Goal: Find specific page/section: Find specific page/section

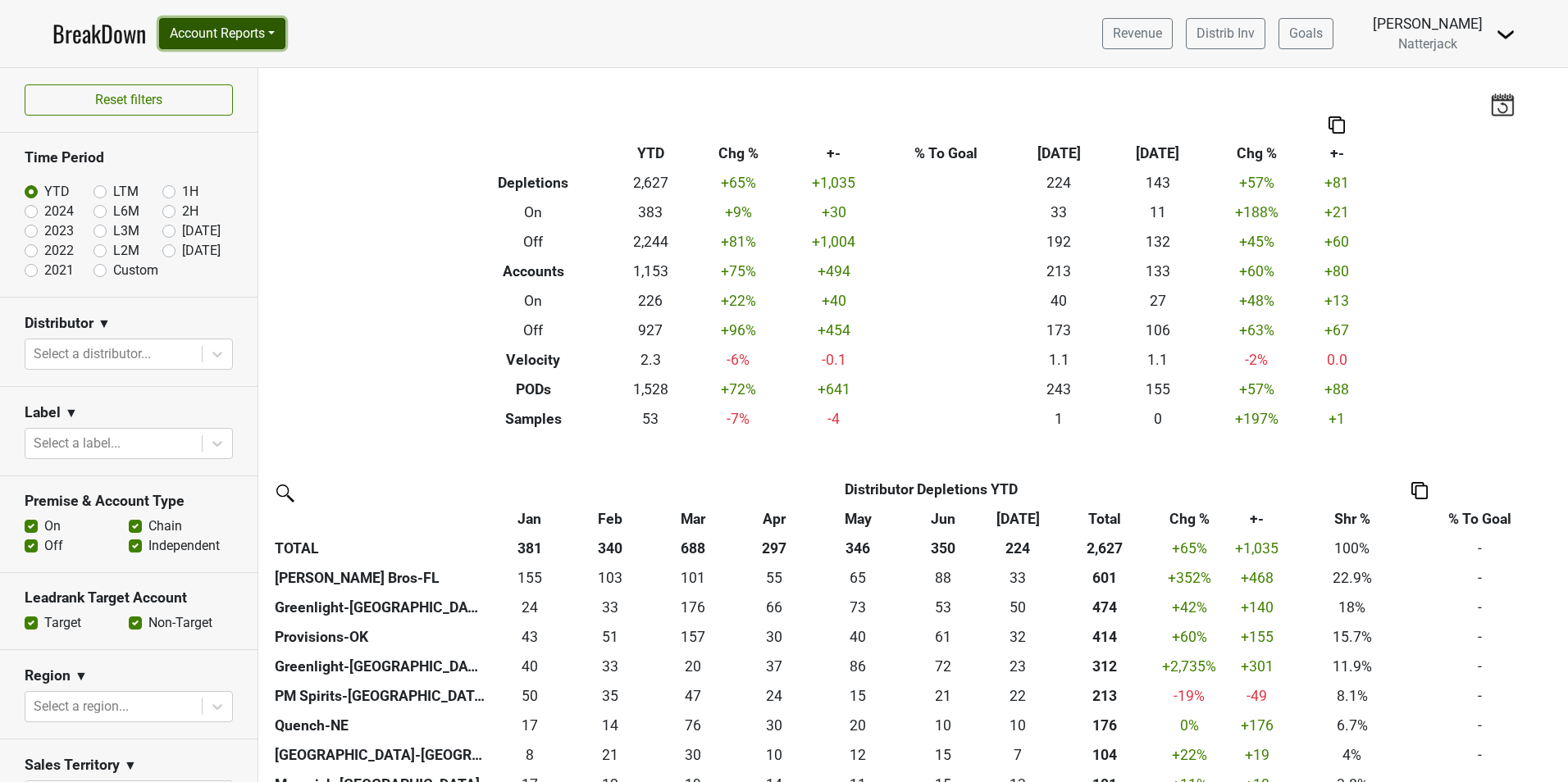
click at [274, 37] on button "Account Reports" at bounding box center [222, 34] width 126 height 31
click at [191, 100] on link "Map" at bounding box center [232, 98] width 145 height 26
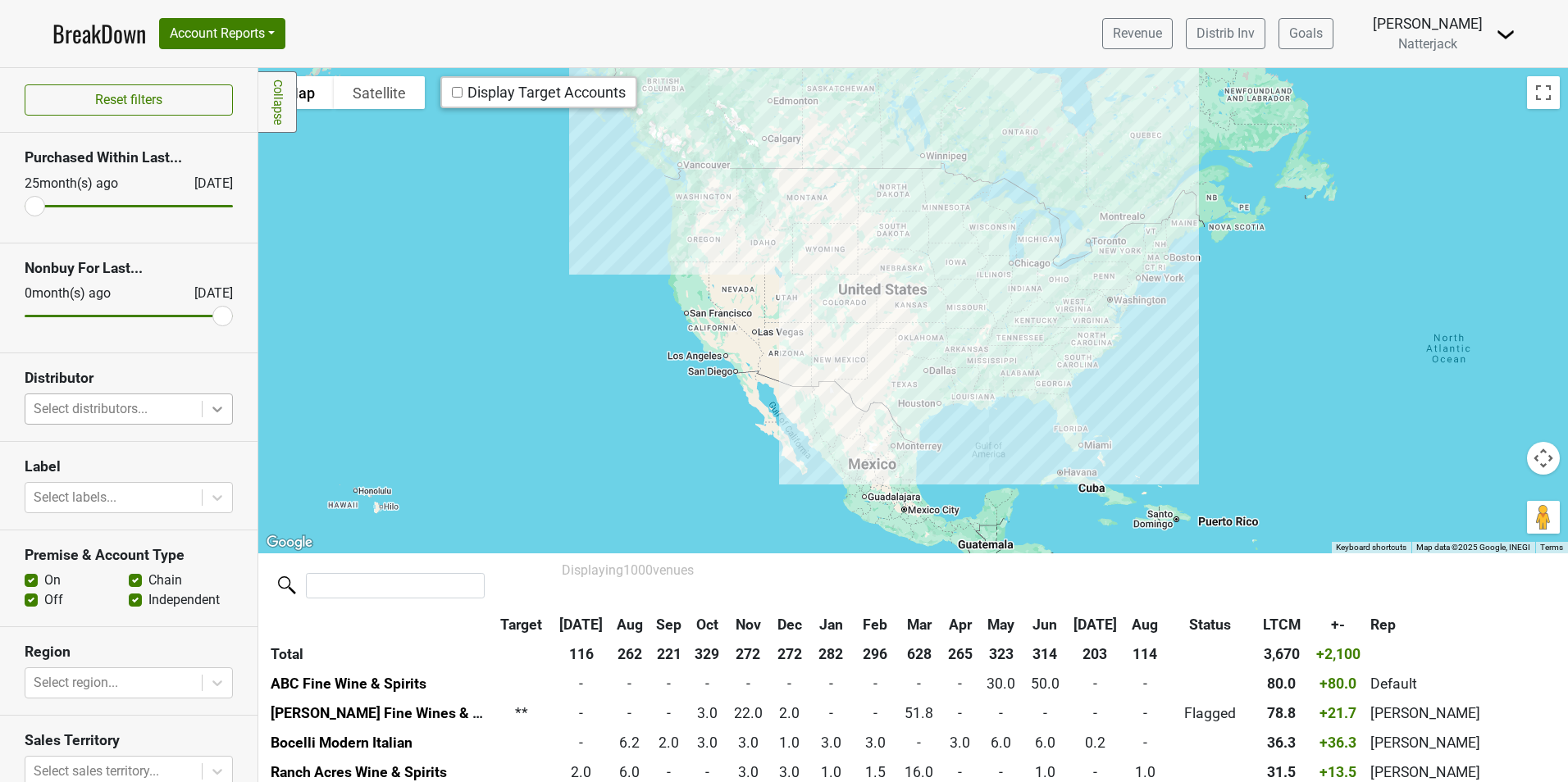
click at [211, 413] on icon at bounding box center [217, 409] width 17 height 17
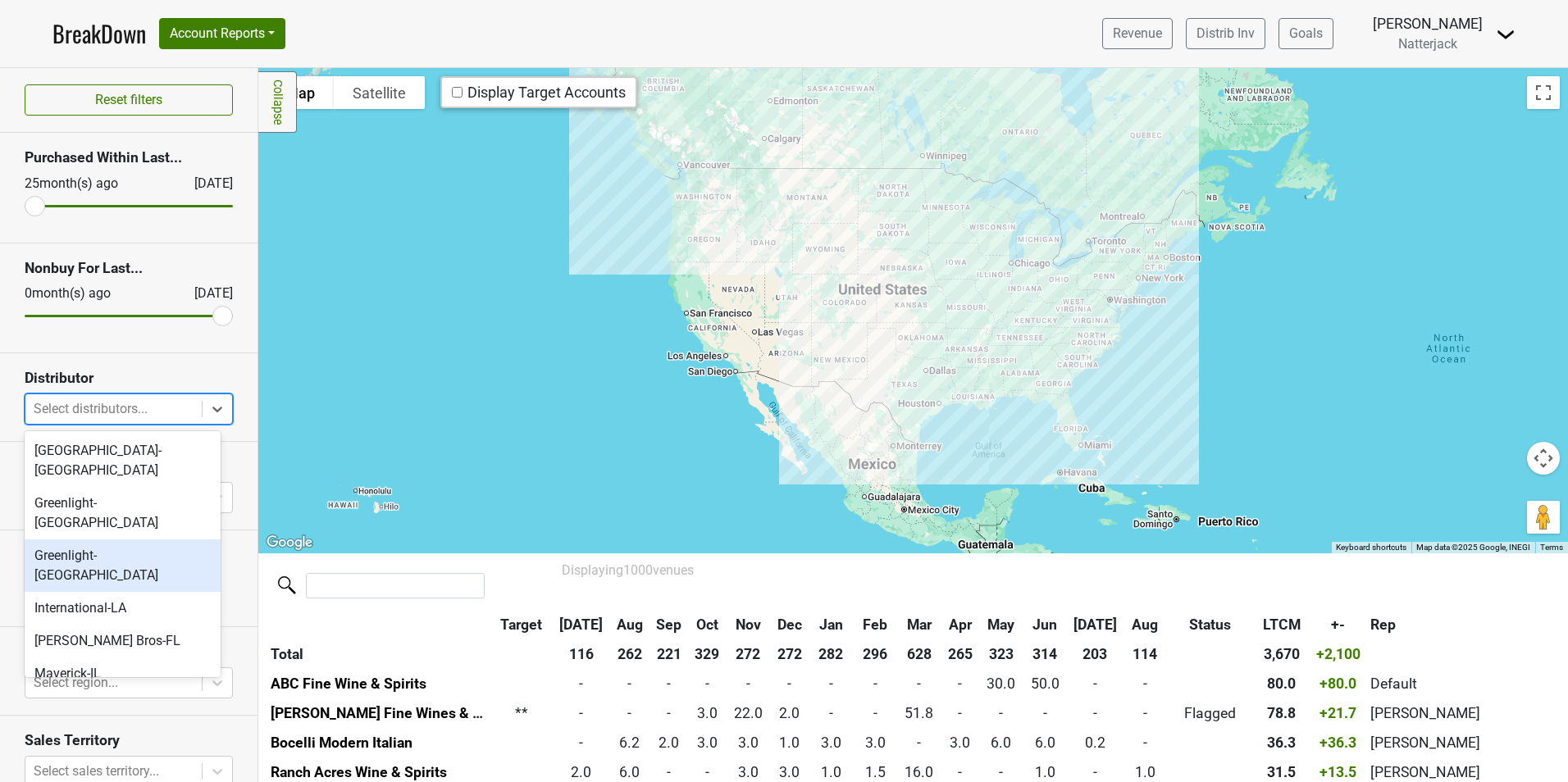
click at [151, 540] on div "Greenlight-TX" at bounding box center [122, 566] width 196 height 52
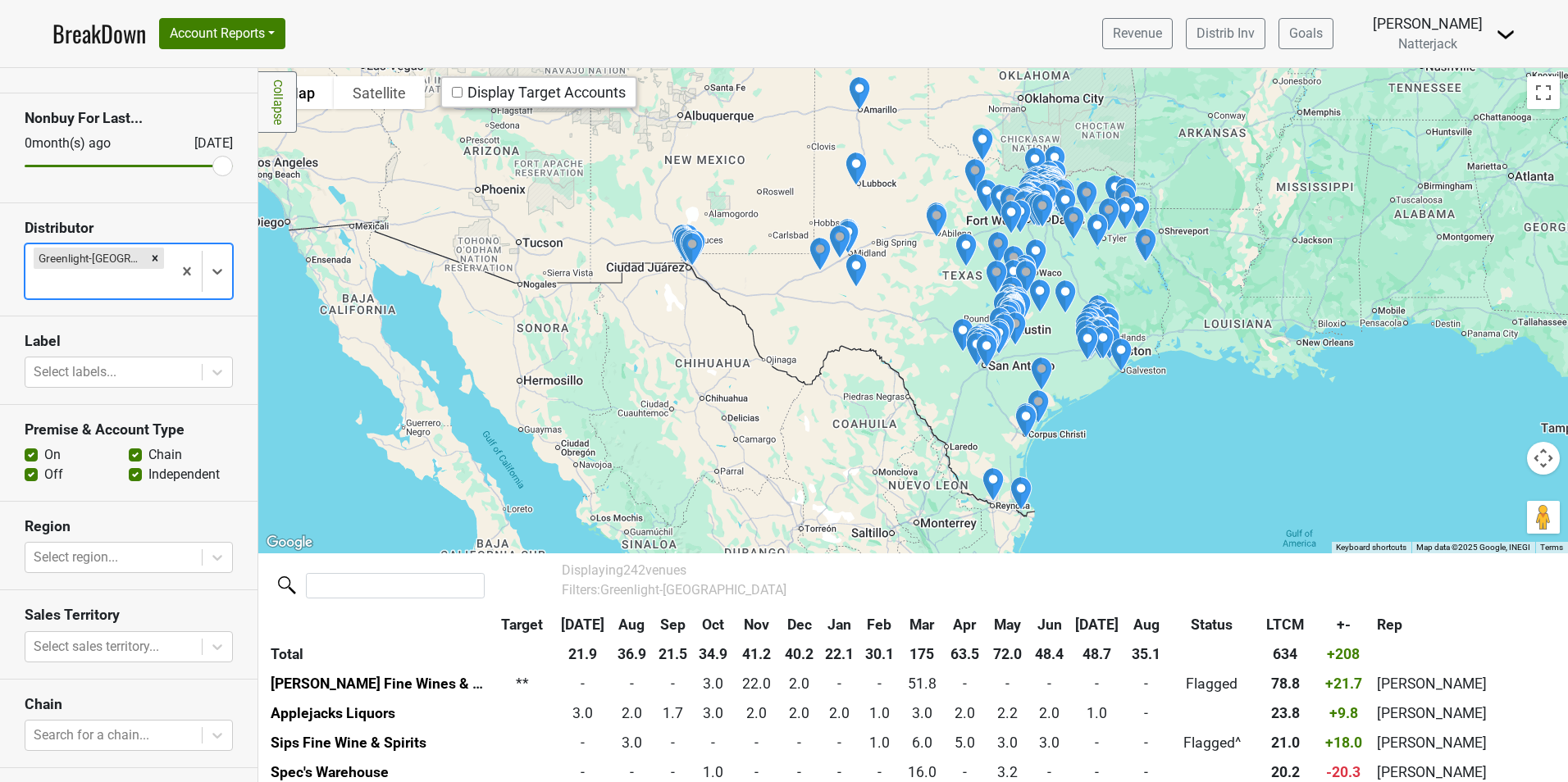
scroll to position [164, 0]
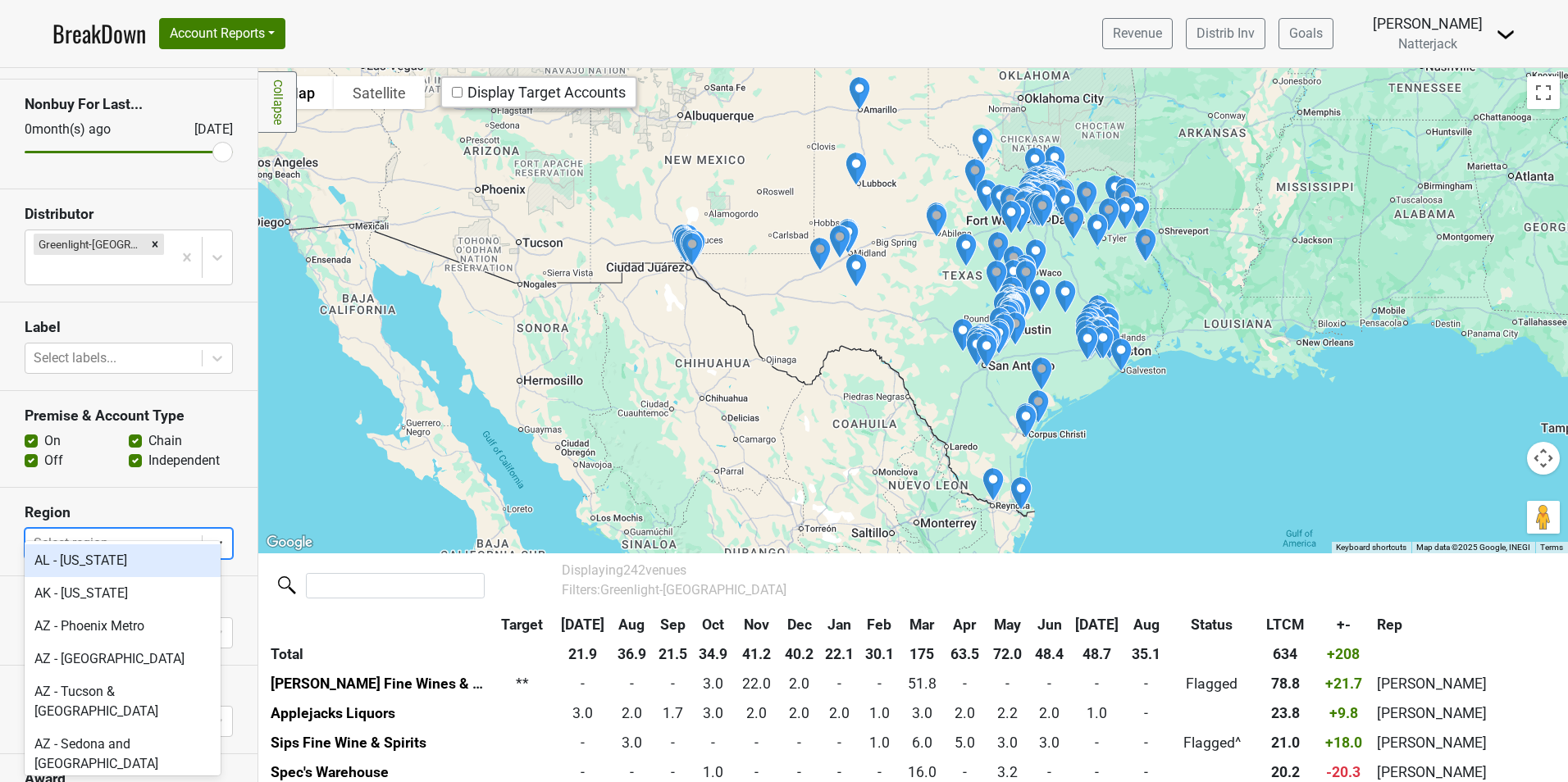
click at [212, 536] on icon at bounding box center [217, 543] width 17 height 17
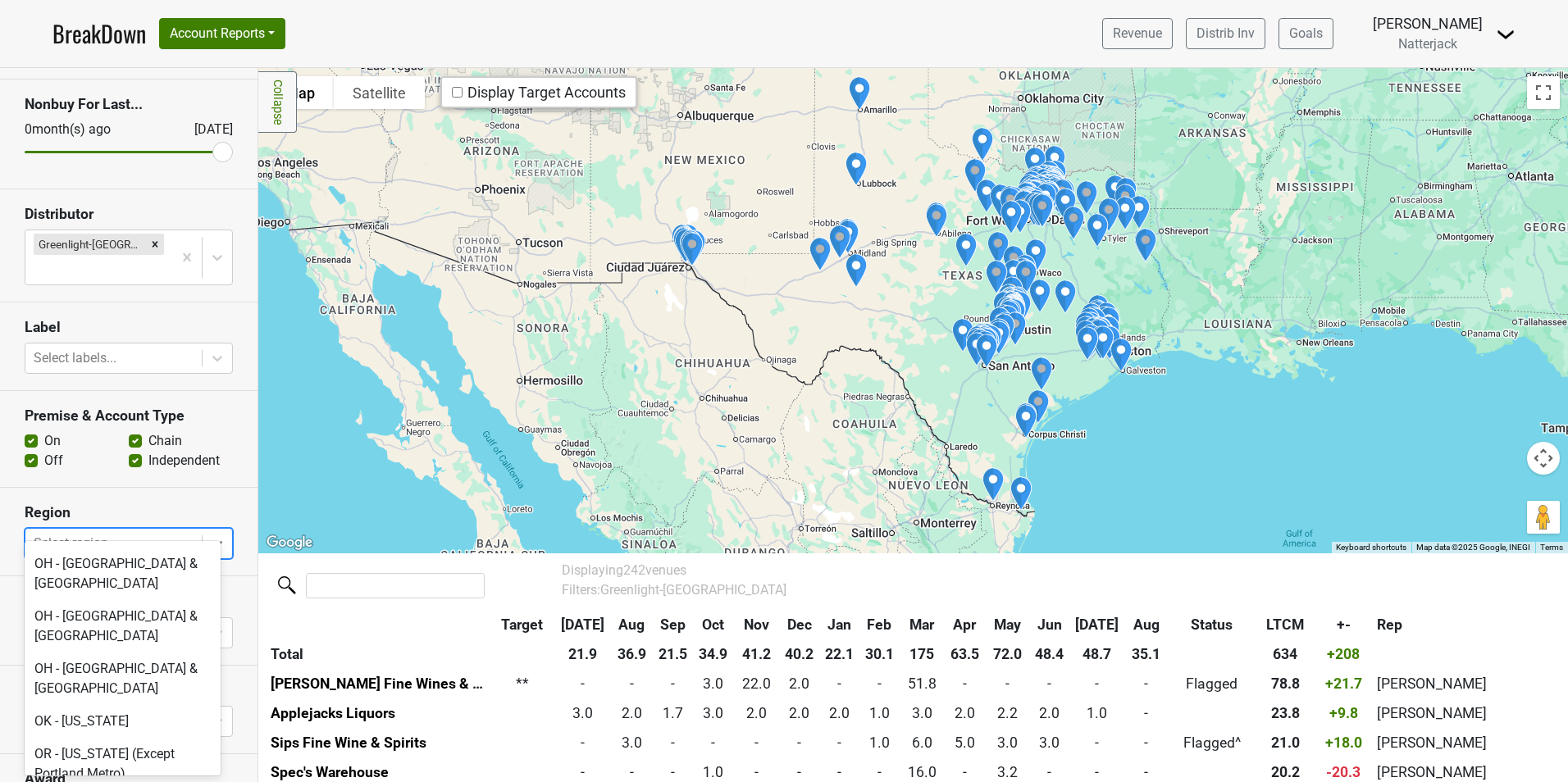
scroll to position [4194, 0]
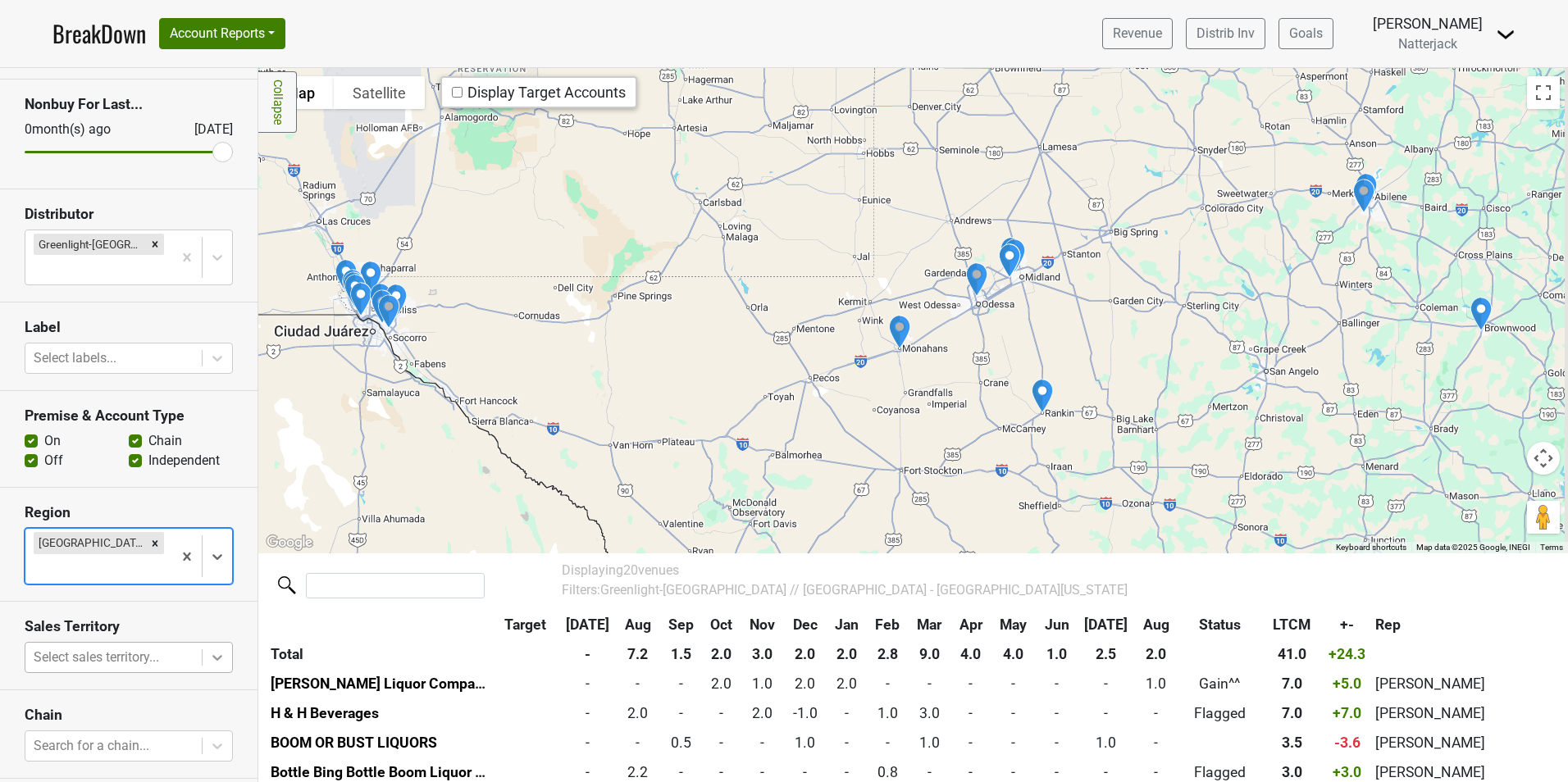
click at [209, 650] on icon at bounding box center [217, 657] width 17 height 17
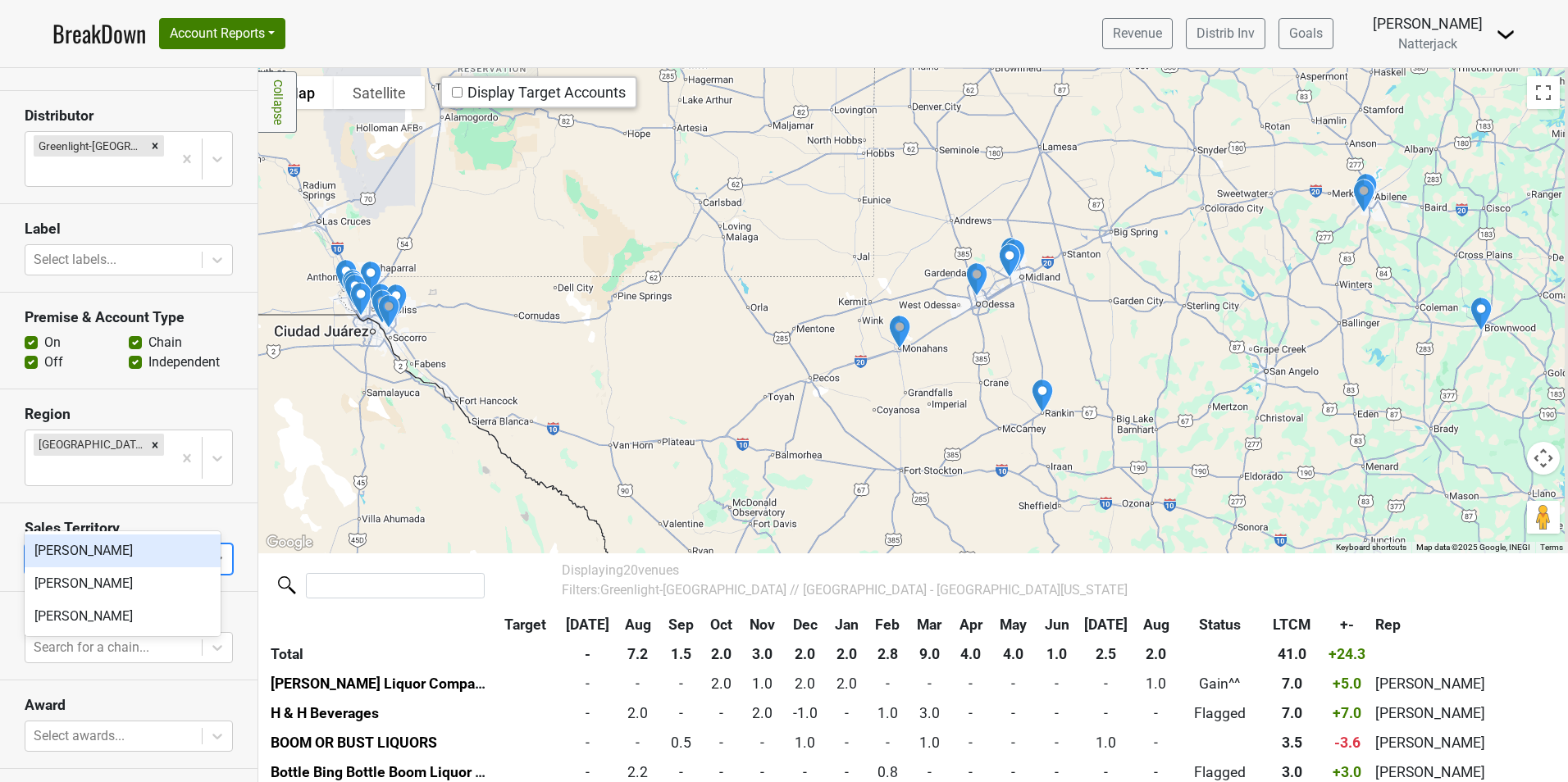
scroll to position [291, 0]
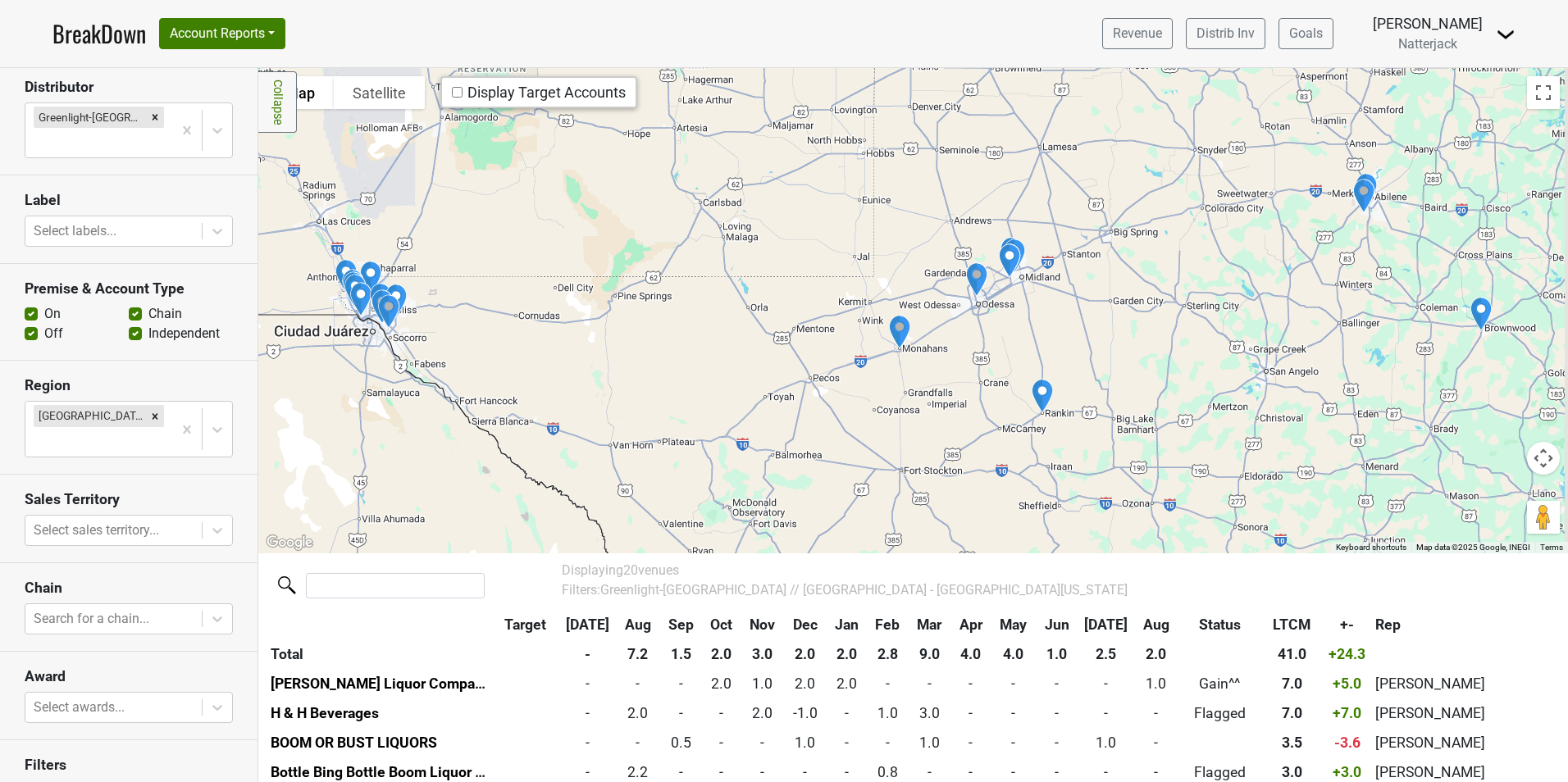
click at [235, 652] on section "Award Select awards..." at bounding box center [129, 697] width 258 height 89
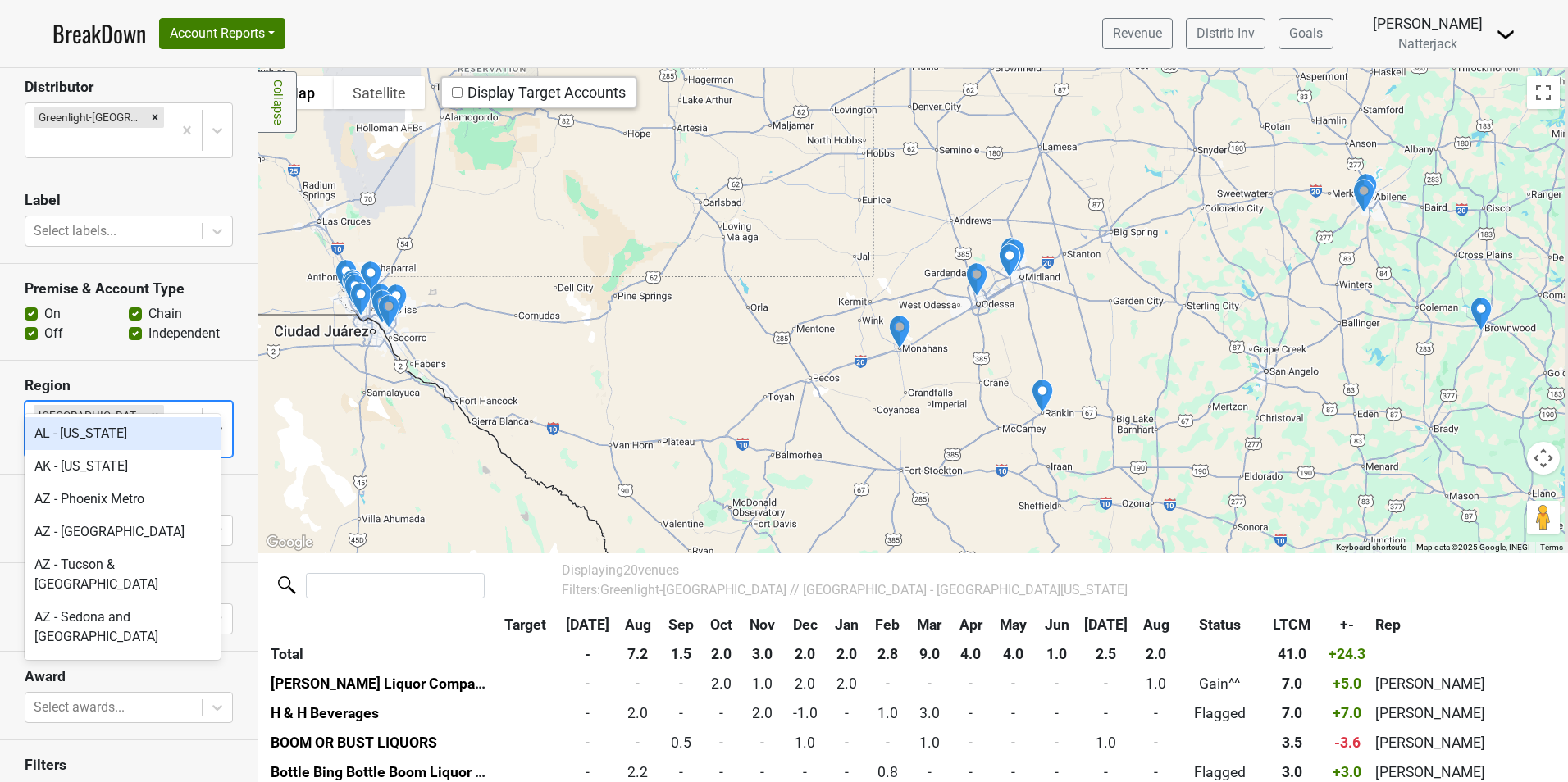
click at [209, 421] on icon at bounding box center [217, 429] width 17 height 17
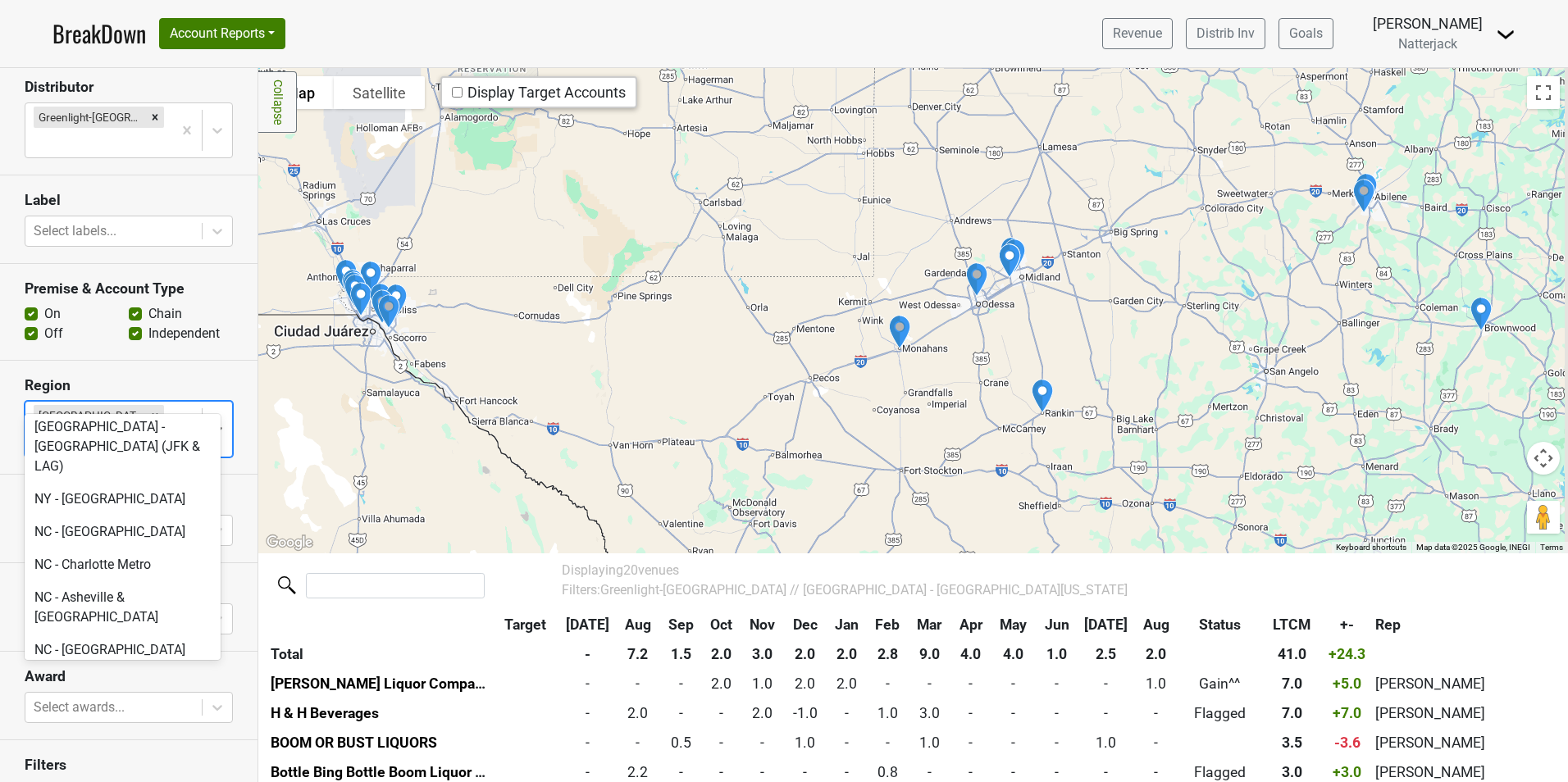
scroll to position [4169, 0]
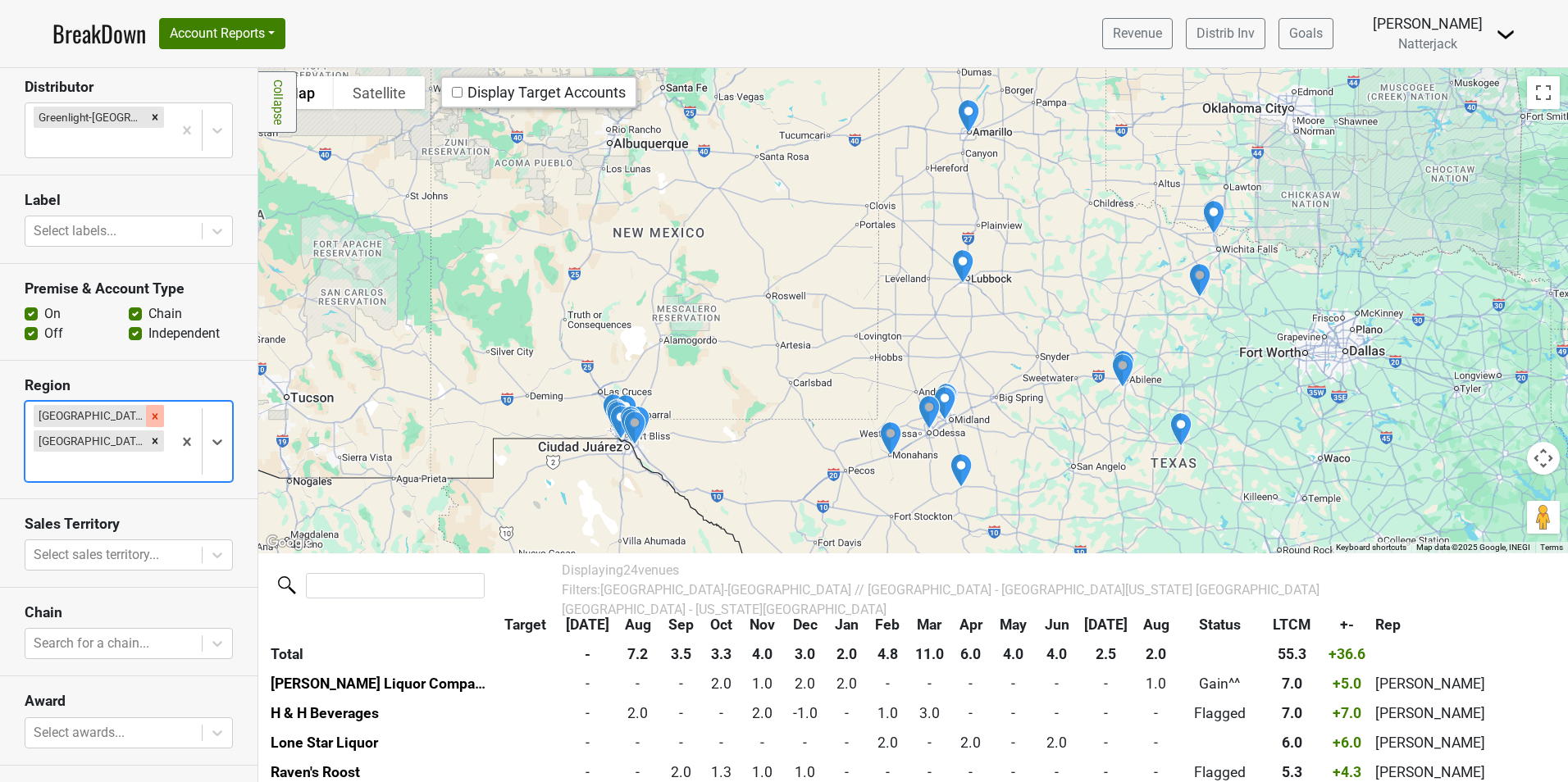
click at [152, 414] on icon "Remove TX - West Texas" at bounding box center [155, 416] width 6 height 6
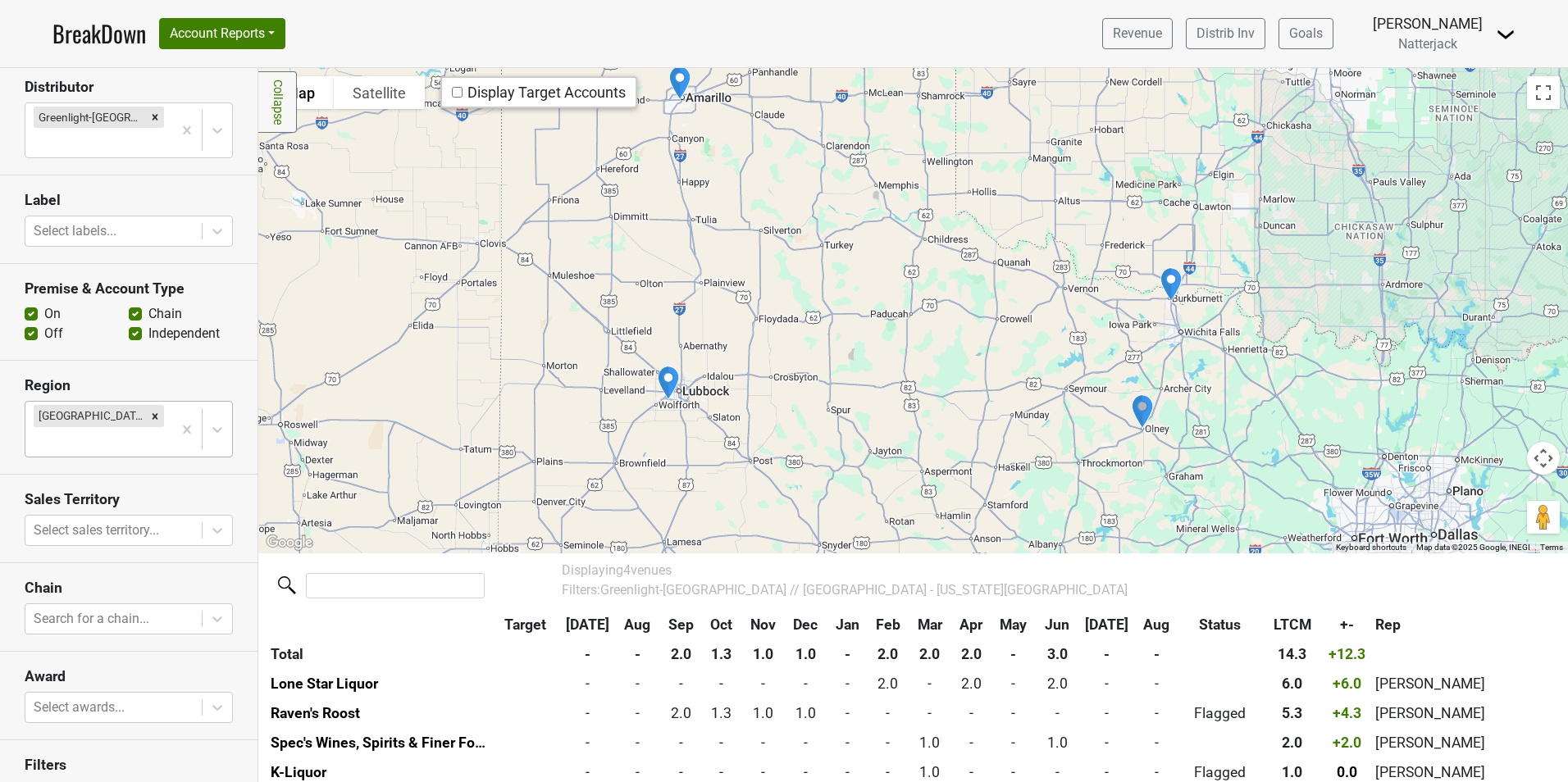
drag, startPoint x: 1268, startPoint y: 439, endPoint x: 888, endPoint y: 510, distance: 386.6
click at [888, 510] on div at bounding box center [913, 310] width 1309 height 485
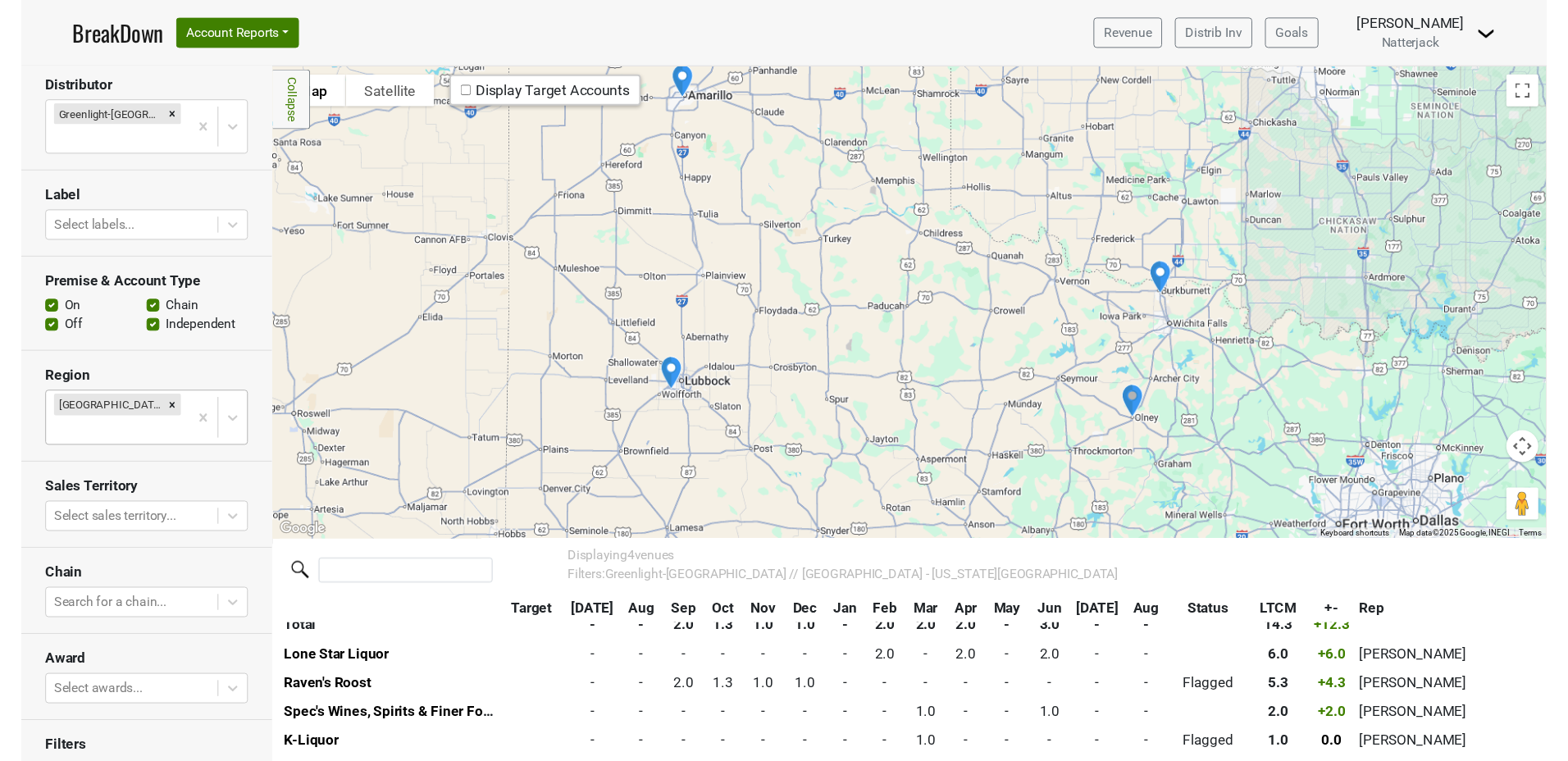
scroll to position [24, 0]
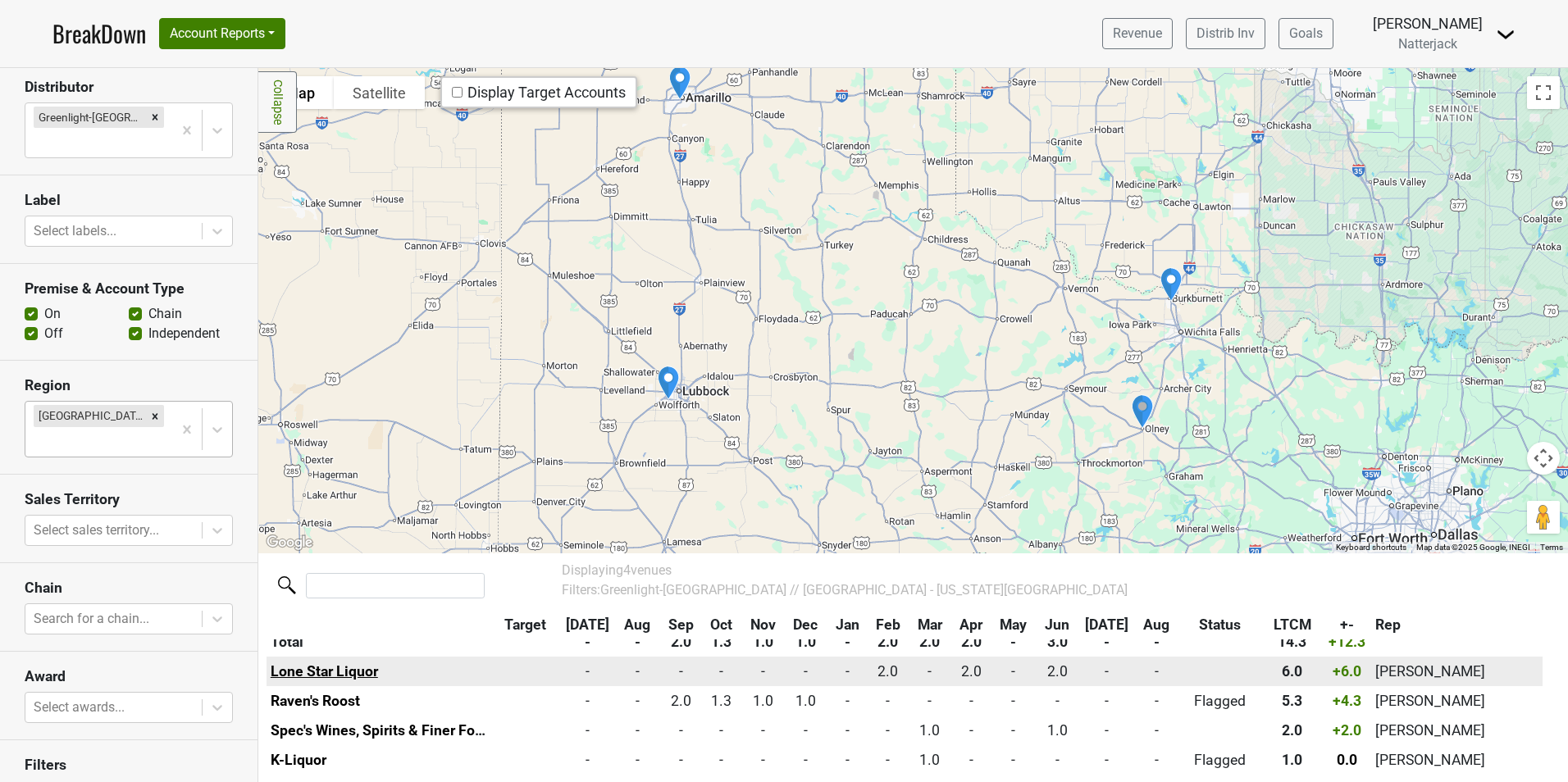
click at [331, 664] on link "Lone Star Liquor" at bounding box center [324, 671] width 107 height 17
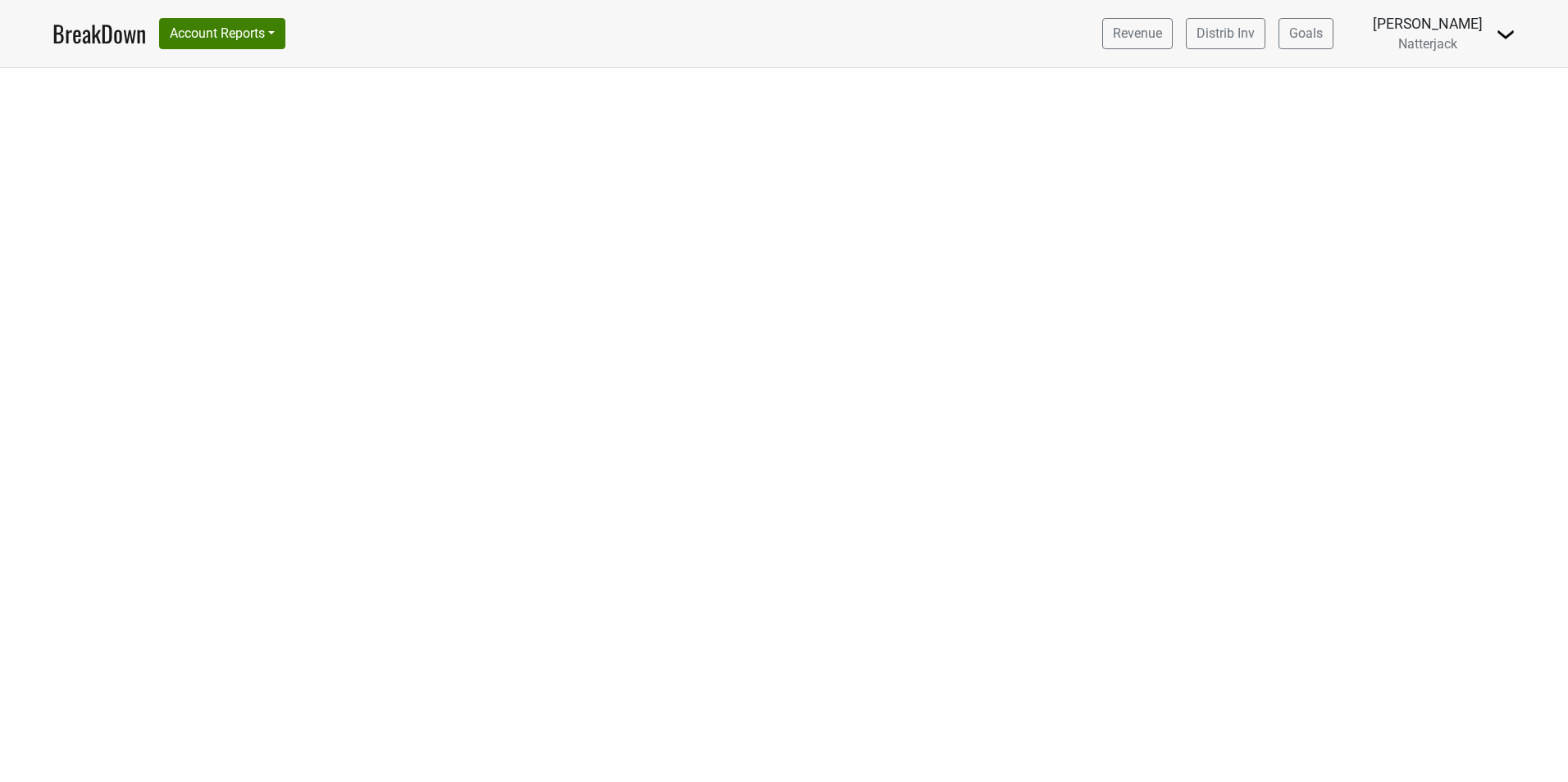
select select "[GEOGRAPHIC_DATA]"
